Goal: Check status: Check status

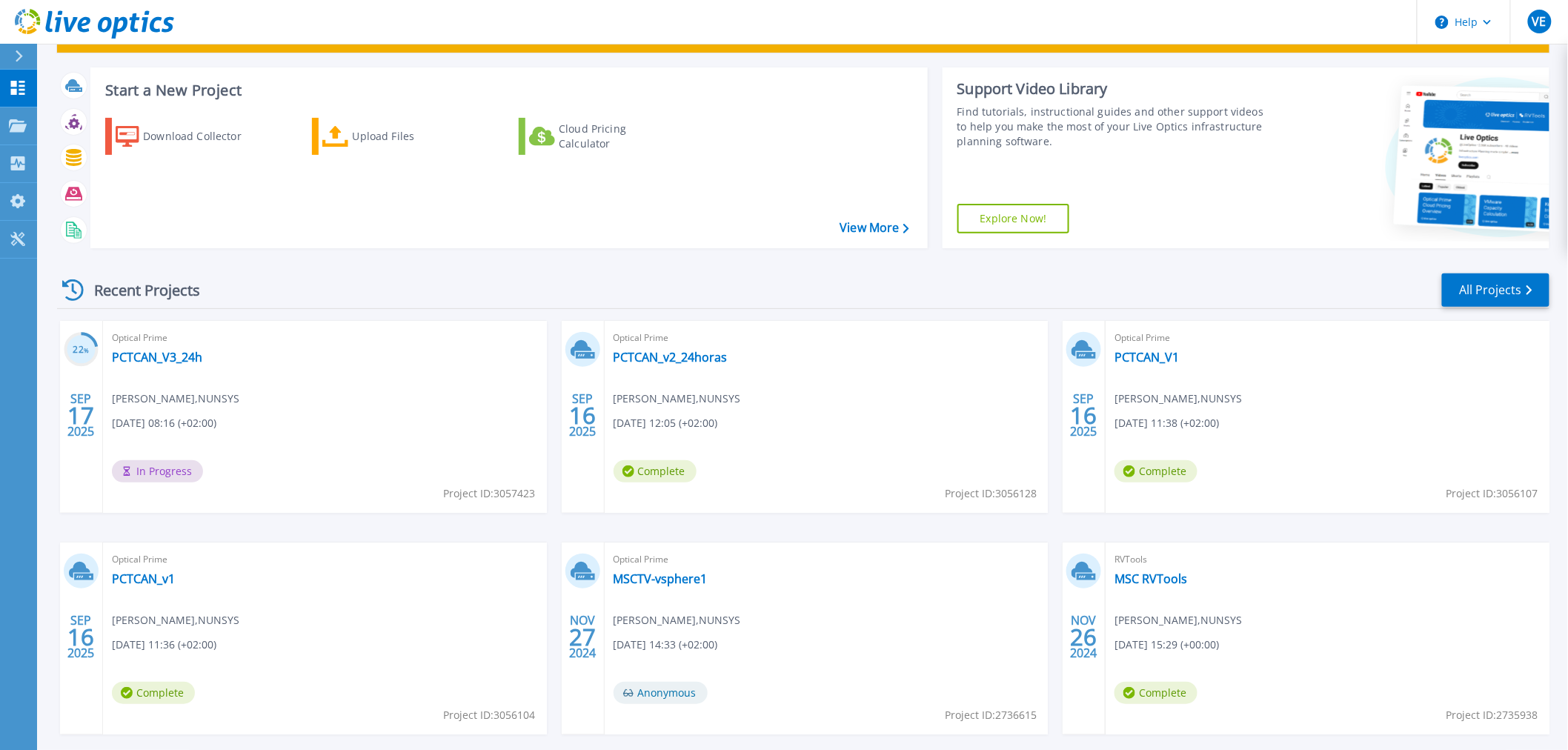
scroll to position [82, 0]
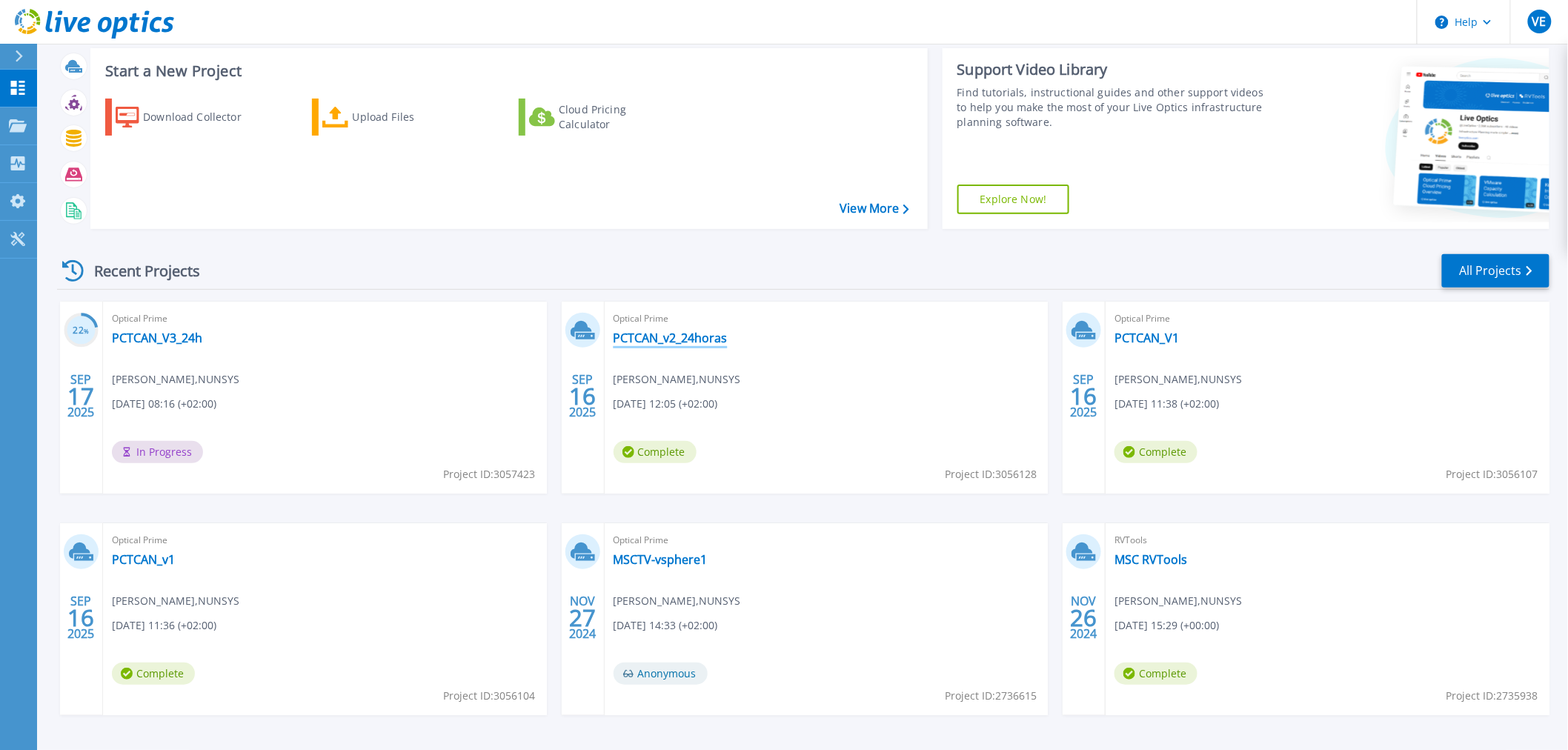
click at [701, 339] on link "PCTCAN_v2_24horas" at bounding box center [671, 338] width 114 height 14
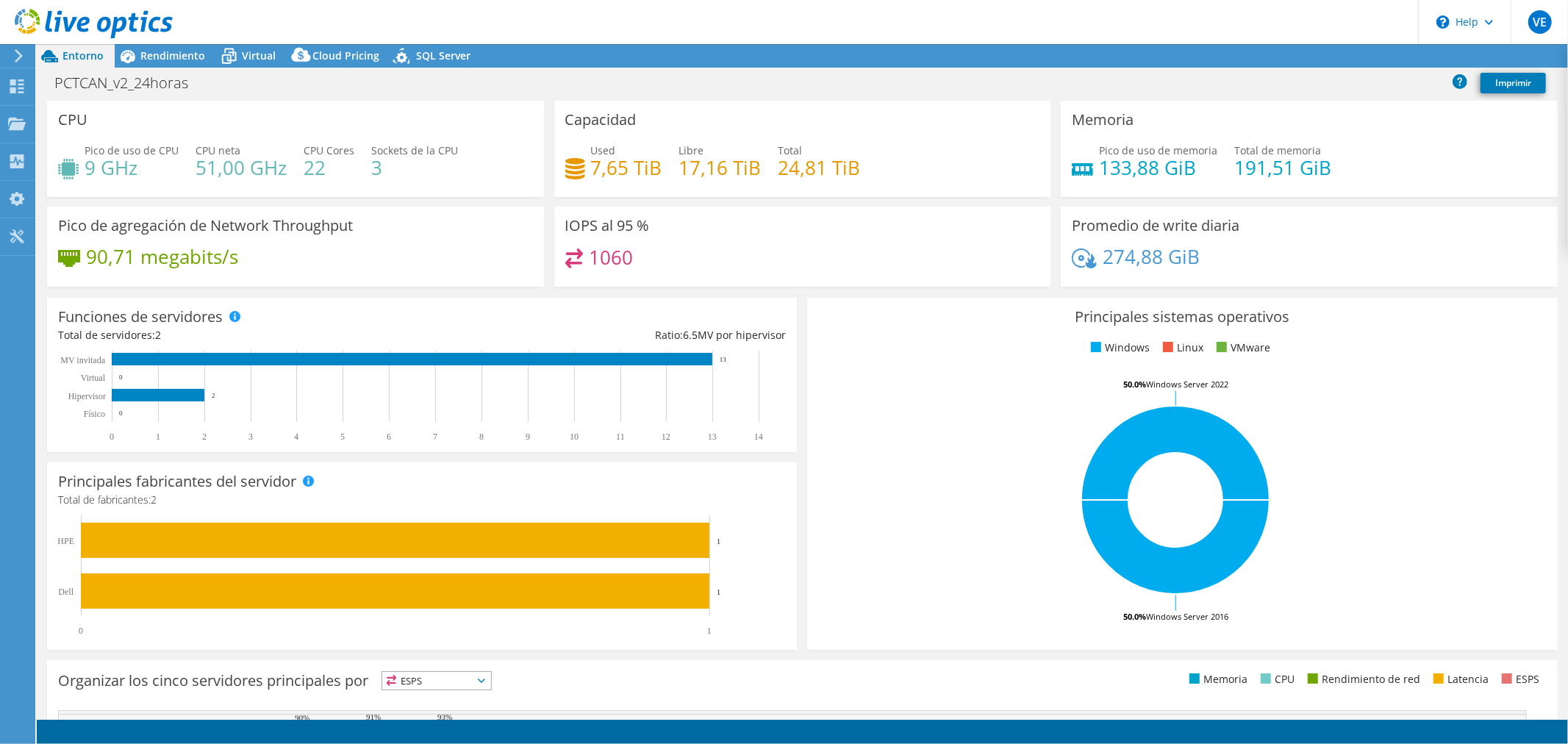
select select "USD"
click at [255, 53] on span "Virtual" at bounding box center [259, 55] width 34 height 14
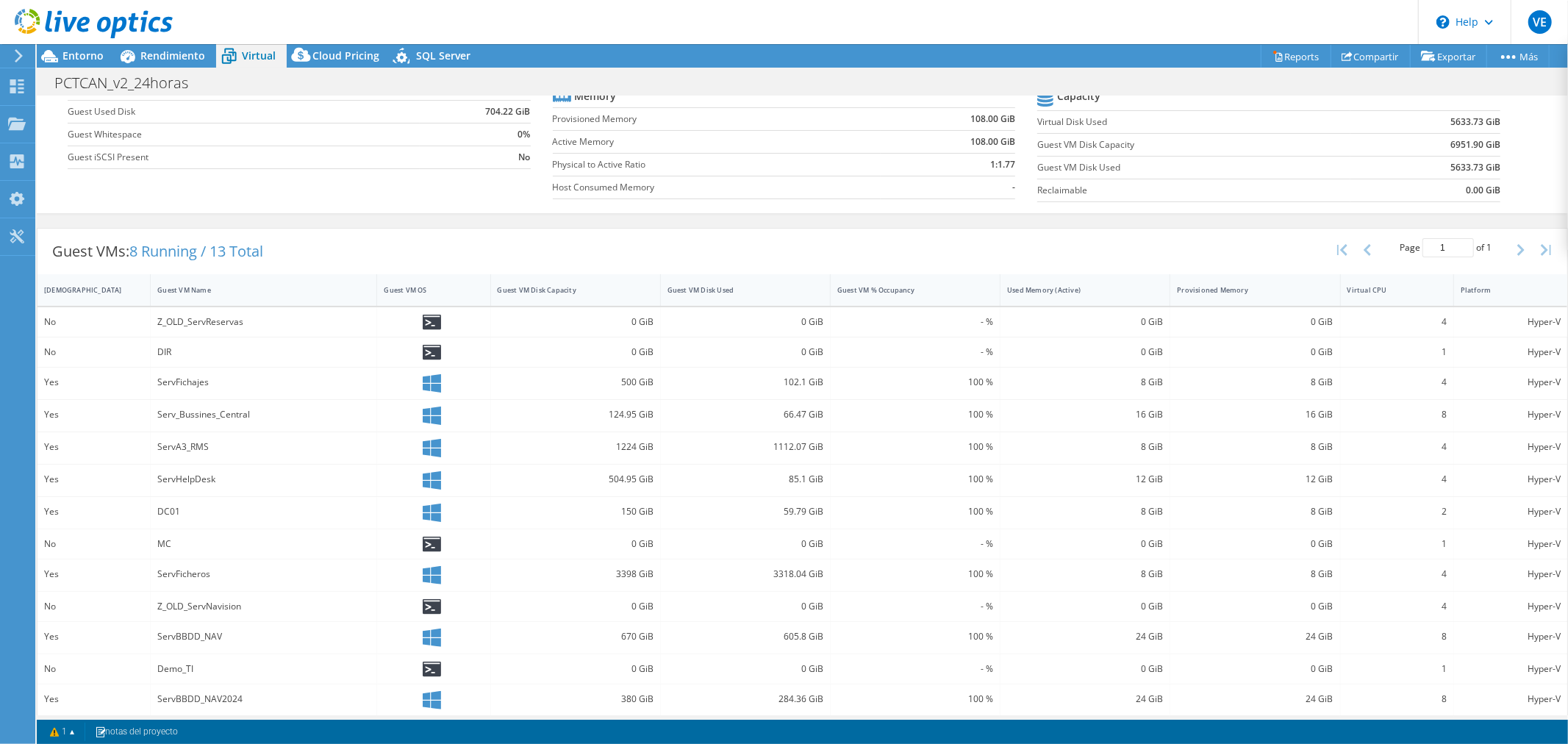
scroll to position [167, 0]
